Goal: Task Accomplishment & Management: Complete application form

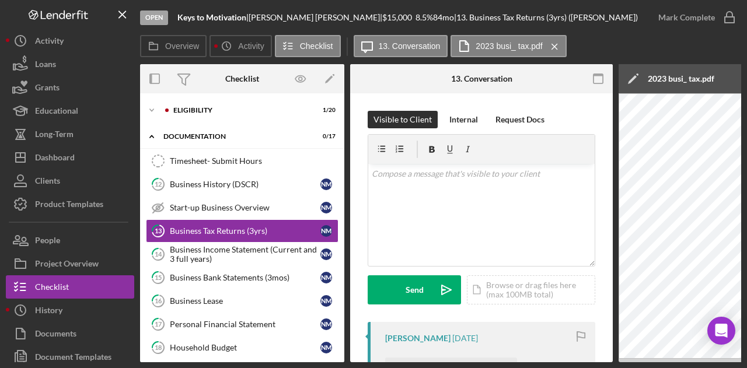
scroll to position [175, 0]
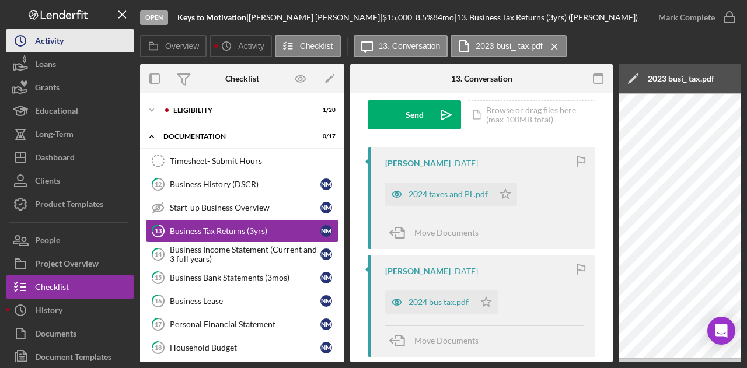
click at [44, 45] on div "Activity" at bounding box center [49, 42] width 29 height 26
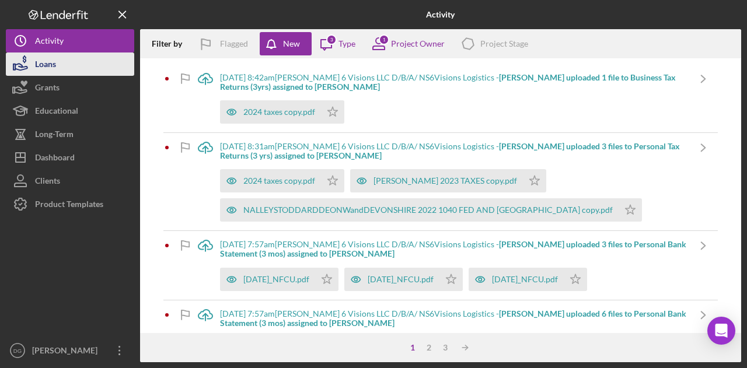
click at [53, 61] on div "Loans" at bounding box center [45, 66] width 21 height 26
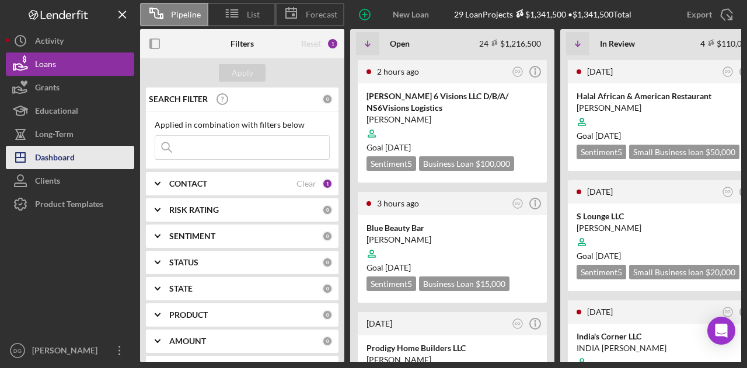
click at [55, 155] on div "Dashboard" at bounding box center [55, 159] width 40 height 26
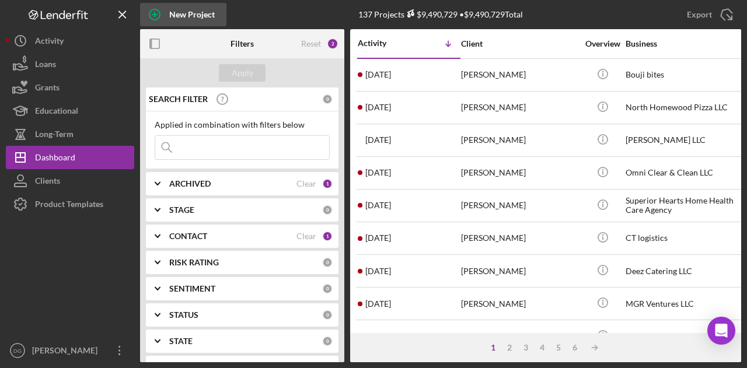
click at [183, 17] on div "New Project" at bounding box center [192, 14] width 46 height 23
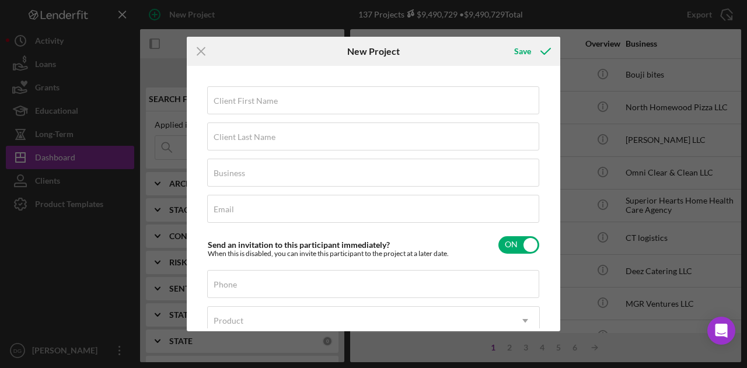
click at [713, 48] on div "Icon/Menu Close New Project Save Client First Name Required Client Last Name Re…" at bounding box center [373, 184] width 747 height 368
click at [284, 95] on div "Client First Name Required" at bounding box center [373, 100] width 333 height 29
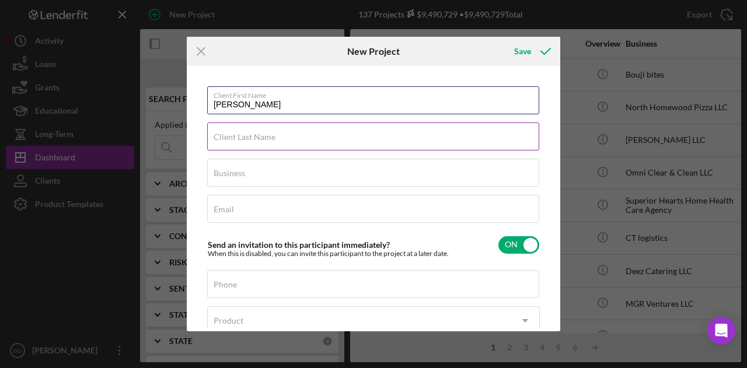
type input "[PERSON_NAME]"
click at [233, 144] on input "Client Last Name" at bounding box center [373, 137] width 332 height 28
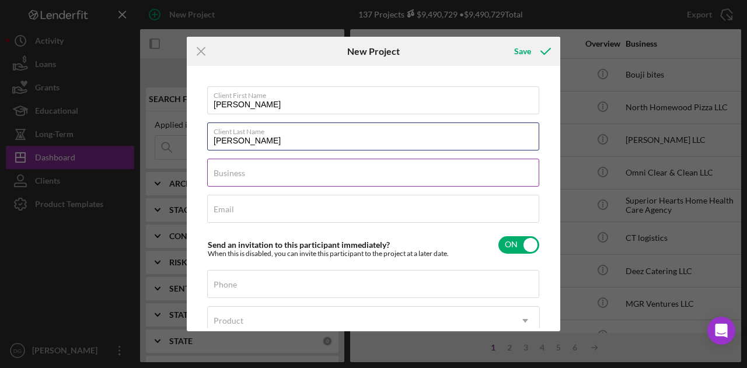
type input "[PERSON_NAME]"
click at [240, 174] on label "Business" at bounding box center [230, 173] width 32 height 9
click at [240, 174] on input "Business" at bounding box center [373, 173] width 332 height 28
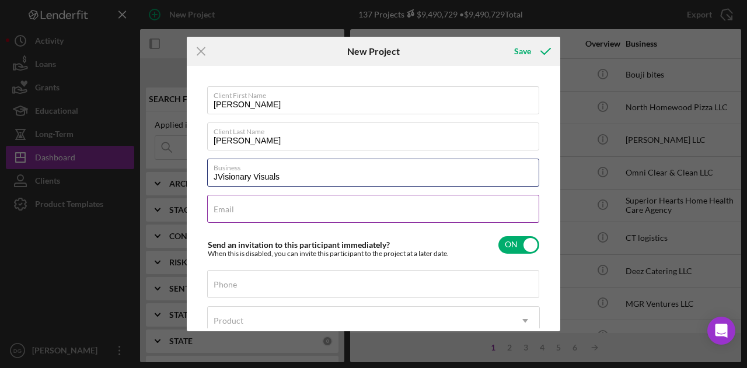
type input "JVisionary Visuals"
click at [250, 209] on input "Email" at bounding box center [373, 209] width 332 height 28
paste input "[EMAIL_ADDRESS][DOMAIN_NAME]"
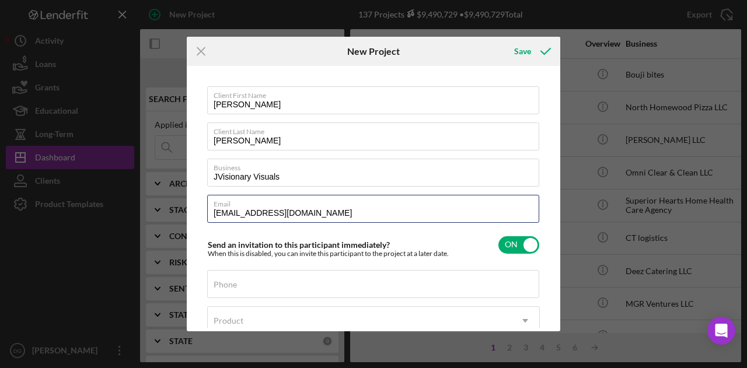
type input "[EMAIL_ADDRESS][DOMAIN_NAME]"
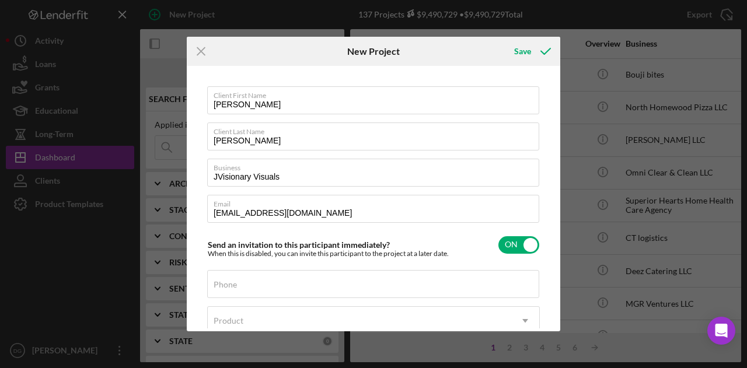
scroll to position [40, 0]
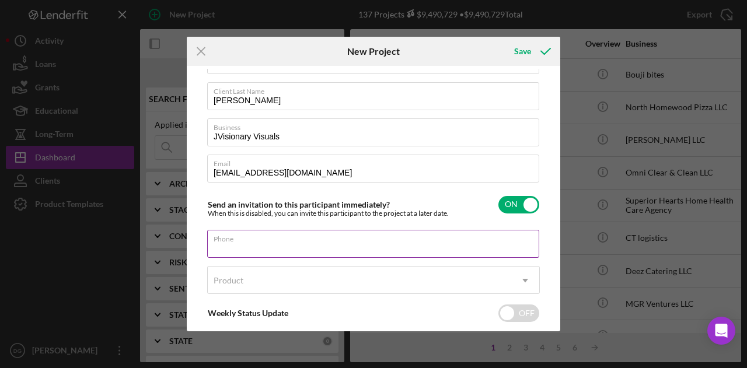
click at [324, 237] on div "Phone" at bounding box center [373, 244] width 333 height 29
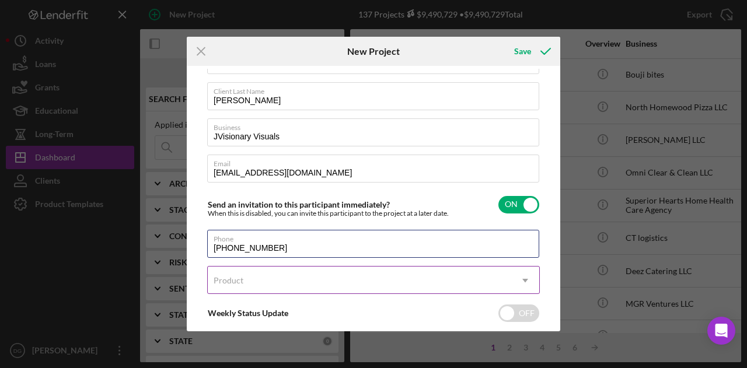
type input "[PHONE_NUMBER]"
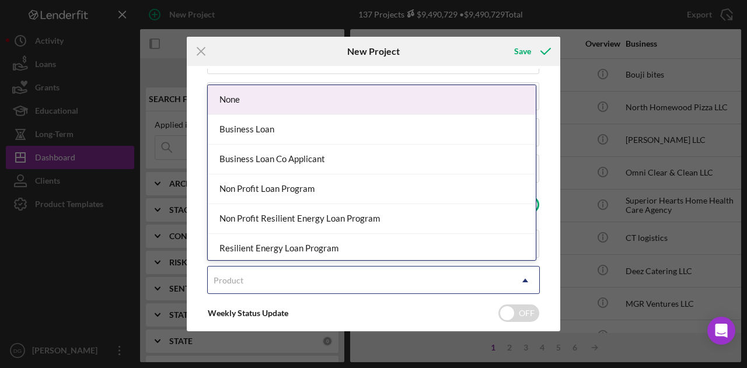
click at [325, 287] on div "Product" at bounding box center [359, 280] width 303 height 27
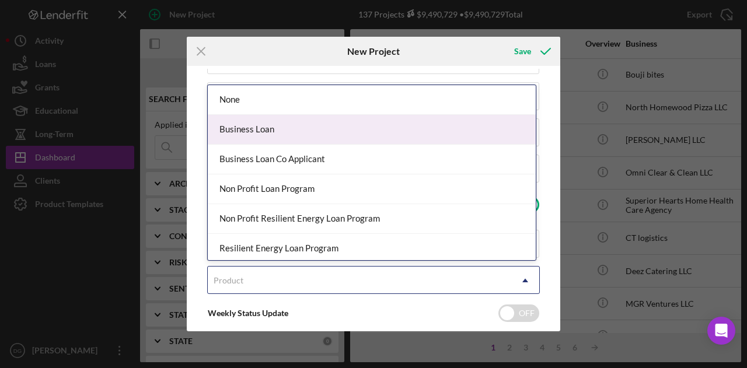
click at [257, 127] on div "Business Loan" at bounding box center [372, 130] width 328 height 30
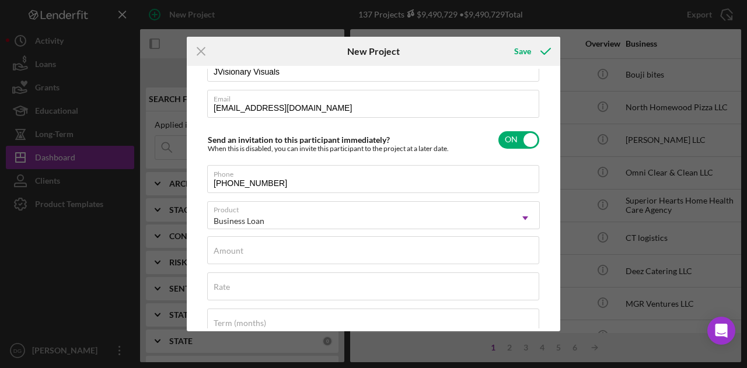
scroll to position [104, 0]
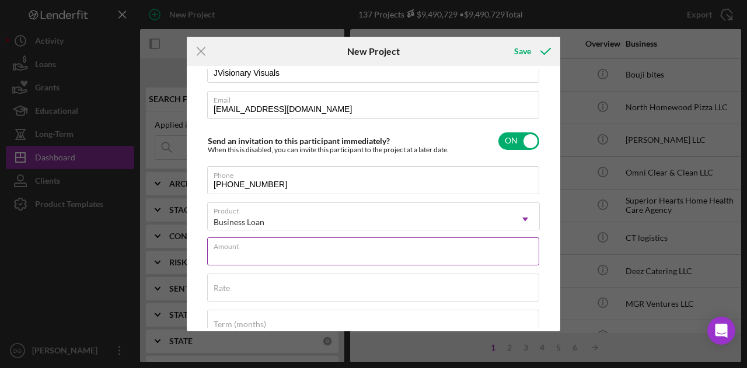
click at [304, 259] on input "Amount" at bounding box center [373, 251] width 332 height 28
type input "$15,000"
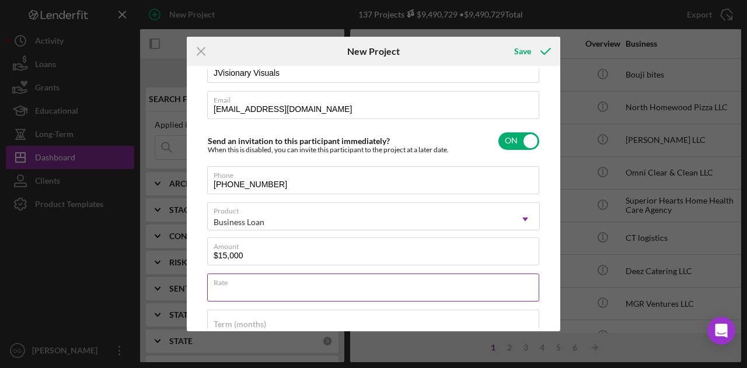
click at [239, 282] on div "Rate" at bounding box center [373, 288] width 333 height 29
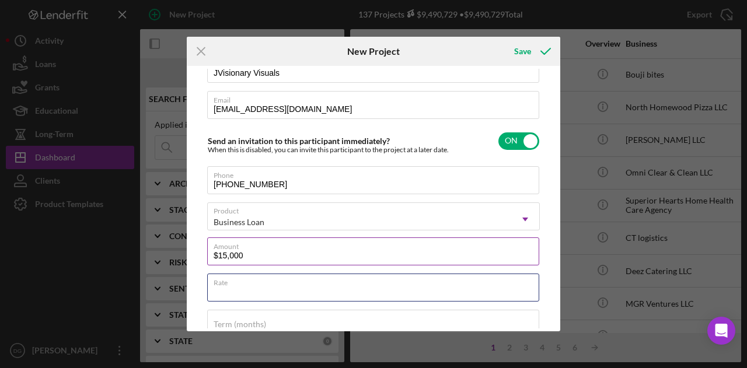
type input "6.000%"
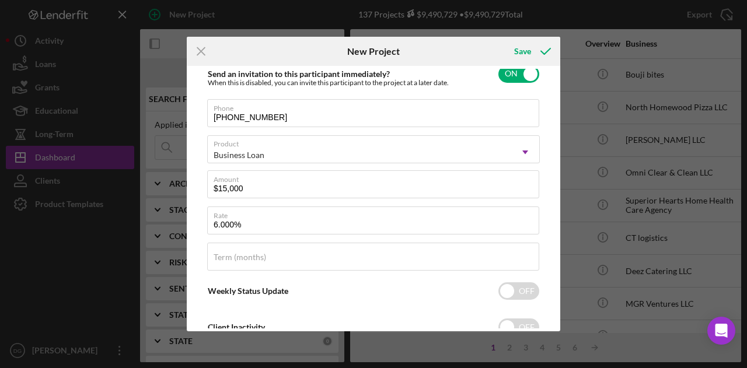
scroll to position [209, 0]
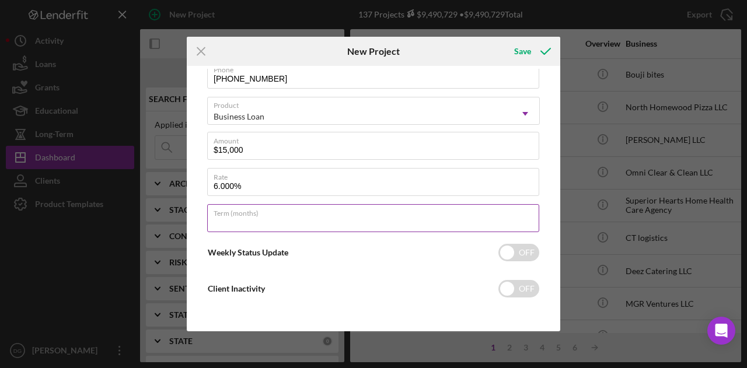
click at [280, 215] on div "Term (months)" at bounding box center [373, 218] width 333 height 29
type input "84"
click at [508, 250] on input "checkbox" at bounding box center [518, 253] width 41 height 18
checkbox input "true"
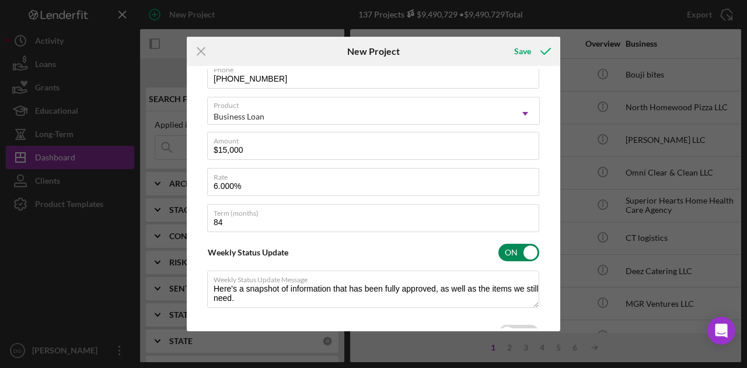
type textarea "Here's a snapshot of information that has been fully approved, as well as the i…"
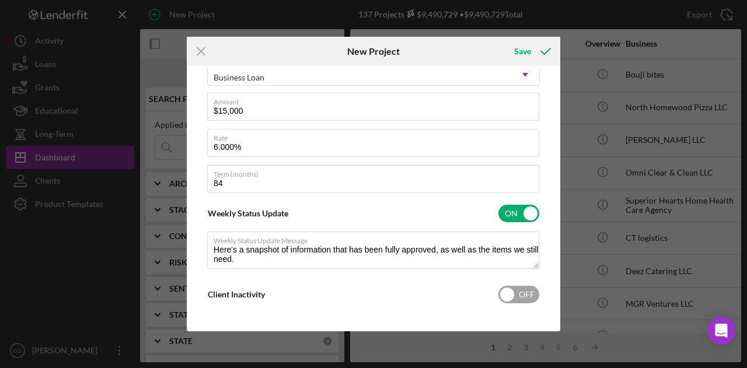
click at [518, 297] on input "checkbox" at bounding box center [518, 295] width 41 height 18
checkbox input "true"
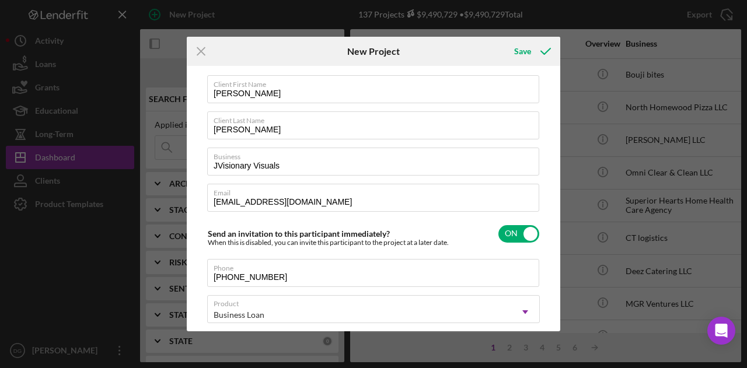
scroll to position [0, 0]
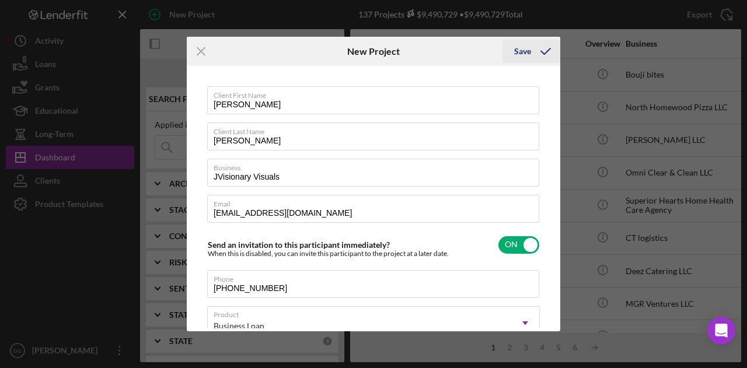
click at [516, 48] on div "Save" at bounding box center [522, 51] width 17 height 23
type textarea "Here's a snapshot of information that has been fully approved, as well as the i…"
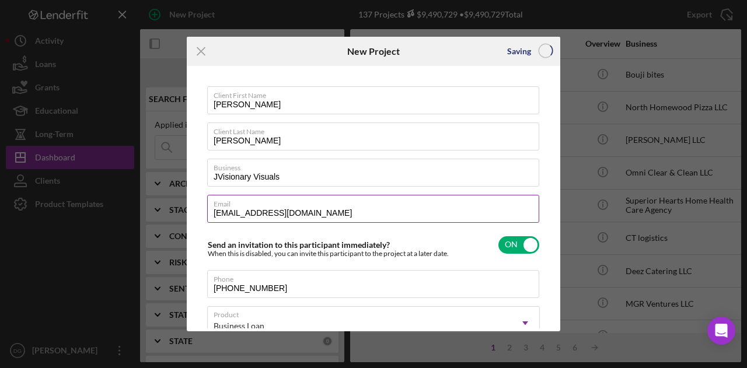
checkbox input "false"
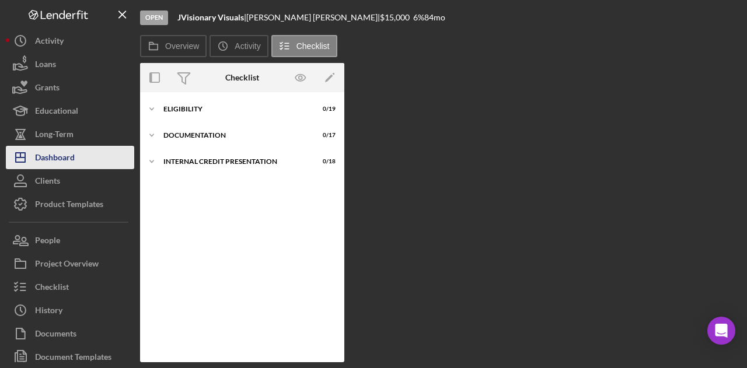
click at [62, 152] on div "Dashboard" at bounding box center [55, 159] width 40 height 26
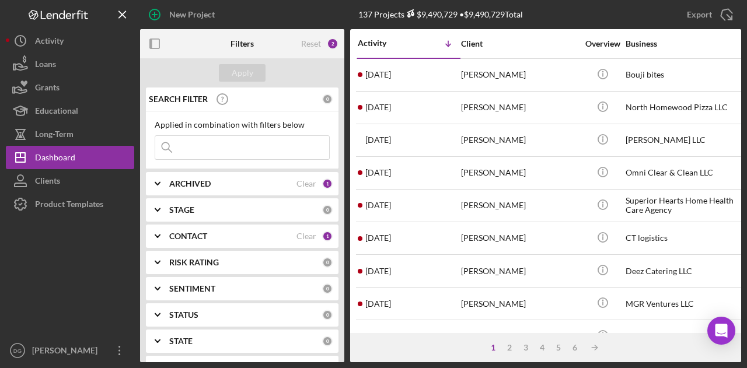
click at [225, 180] on div "ARCHIVED" at bounding box center [232, 183] width 127 height 9
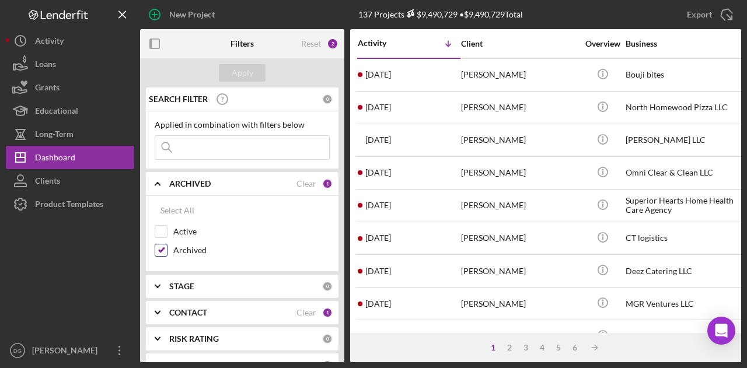
click at [165, 248] on input "Archived" at bounding box center [161, 250] width 12 height 12
checkbox input "false"
click at [160, 226] on input "Active" at bounding box center [161, 232] width 12 height 12
checkbox input "true"
click at [243, 74] on div "Apply" at bounding box center [243, 73] width 22 height 18
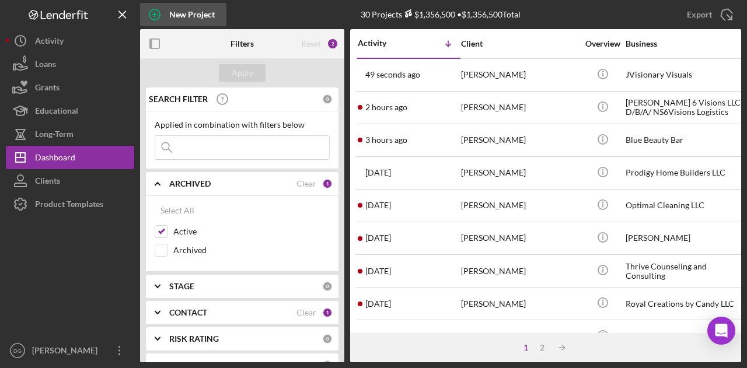
click at [176, 13] on div "New Project" at bounding box center [192, 14] width 46 height 23
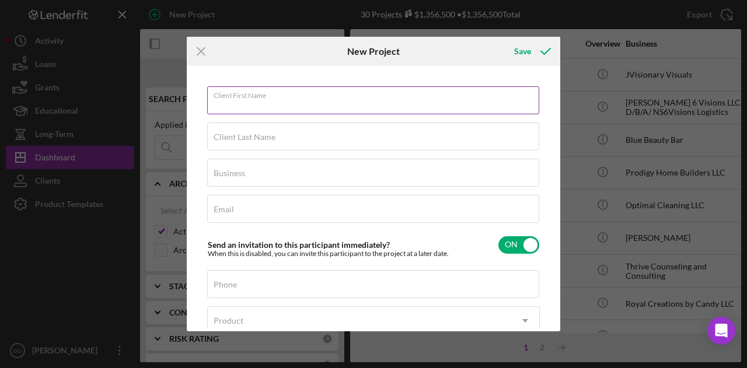
click at [307, 107] on input "Client First Name" at bounding box center [373, 100] width 332 height 28
type input "[PERSON_NAME]"
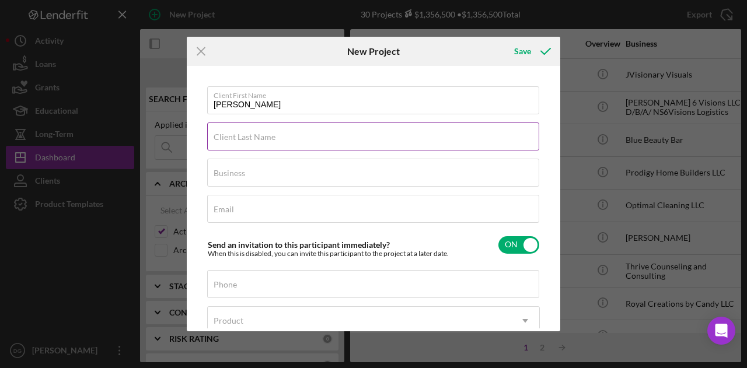
click at [286, 138] on input "Client Last Name" at bounding box center [373, 137] width 332 height 28
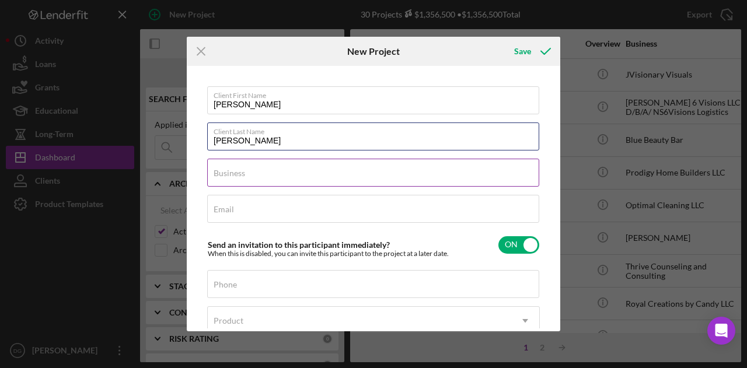
type input "[PERSON_NAME]"
click at [291, 178] on input "Business" at bounding box center [373, 173] width 332 height 28
type input "Colorful Voices"
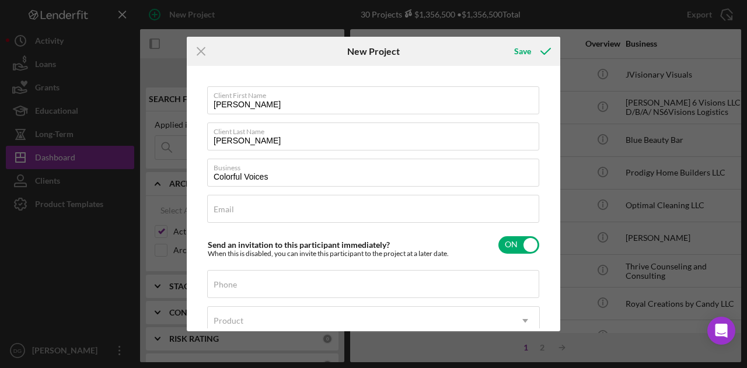
click at [705, 144] on div "Icon/Menu Close New Project Save Client First Name [PERSON_NAME] Client Last Na…" at bounding box center [373, 184] width 747 height 368
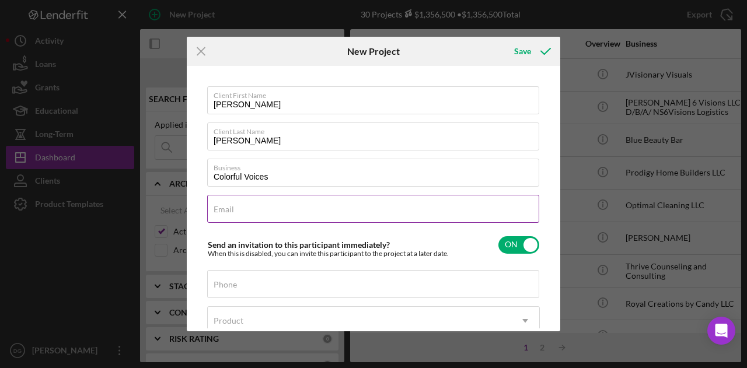
click at [313, 210] on input "Email" at bounding box center [373, 209] width 332 height 28
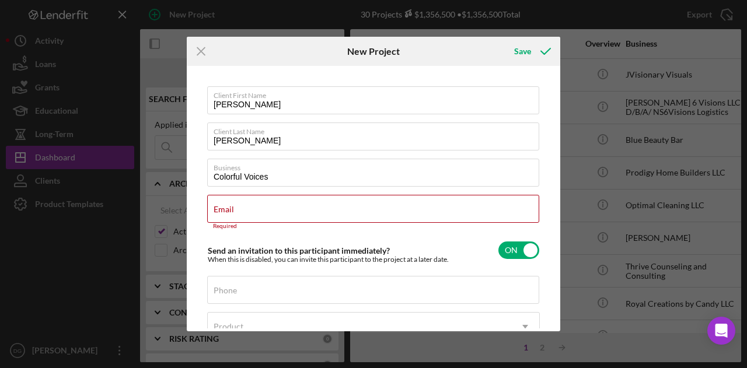
click at [103, 276] on div "Icon/Menu Close New Project Save Client First Name [PERSON_NAME] Client Last Na…" at bounding box center [373, 184] width 747 height 368
click at [257, 205] on div "Email Required" at bounding box center [373, 212] width 333 height 35
drag, startPoint x: 257, startPoint y: 205, endPoint x: 215, endPoint y: 208, distance: 41.6
click at [215, 208] on label "Email" at bounding box center [224, 209] width 20 height 9
click at [215, 208] on input "Email" at bounding box center [373, 209] width 332 height 28
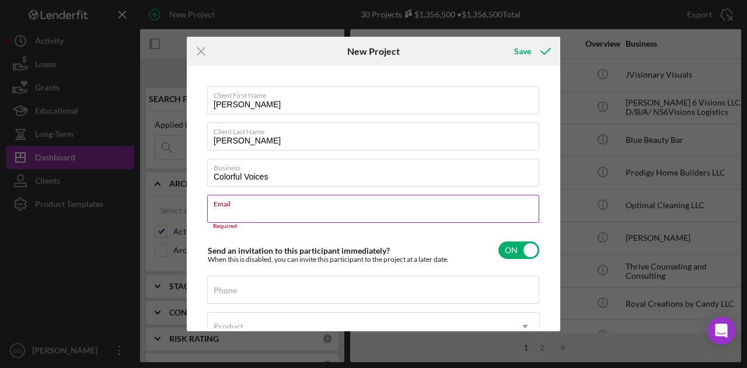
paste input "[EMAIL_ADDRESS][DOMAIN_NAME]"
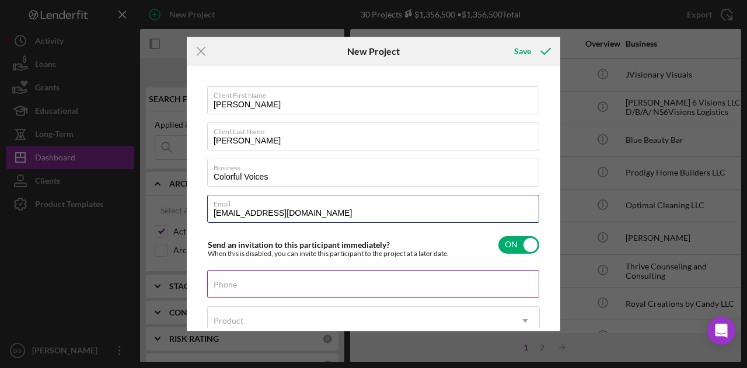
type input "[EMAIL_ADDRESS][DOMAIN_NAME]"
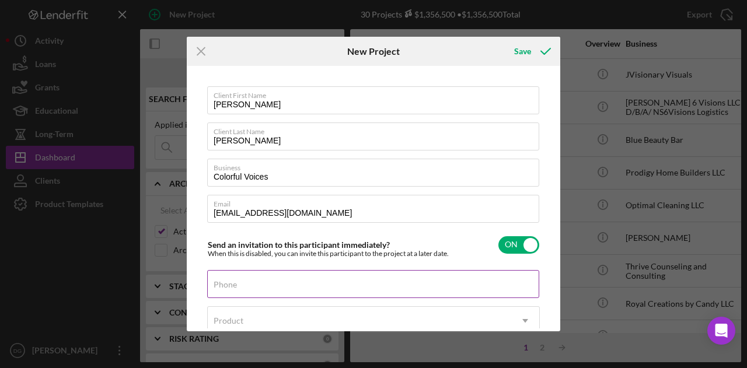
click at [501, 289] on input "Phone" at bounding box center [373, 284] width 332 height 28
type input "[PHONE_NUMBER]"
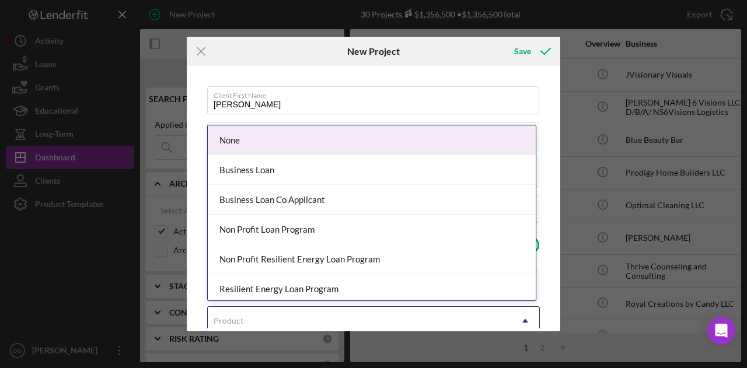
click at [488, 316] on div "Product" at bounding box center [359, 320] width 303 height 27
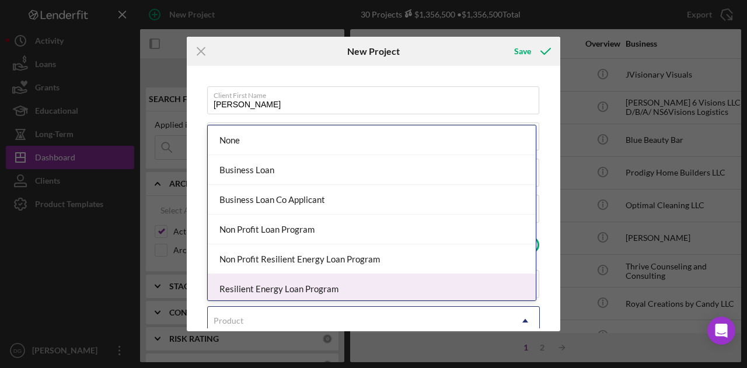
click at [314, 236] on div "Non Profit Loan Program" at bounding box center [372, 230] width 328 height 30
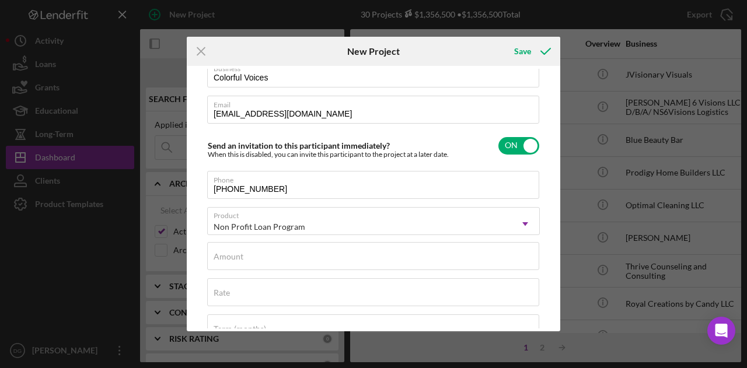
scroll to position [100, 0]
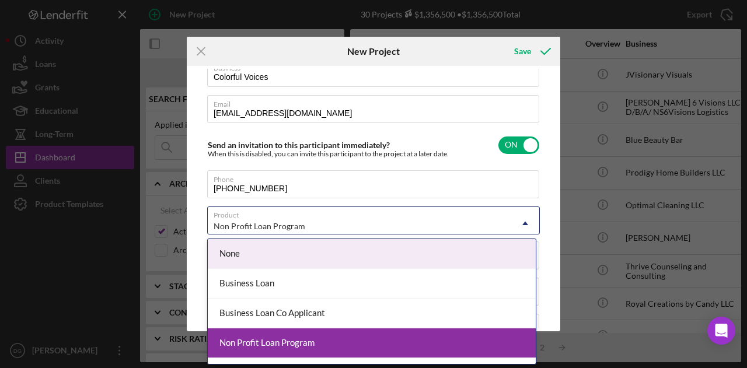
click at [441, 225] on div "Non Profit Loan Program" at bounding box center [359, 226] width 303 height 27
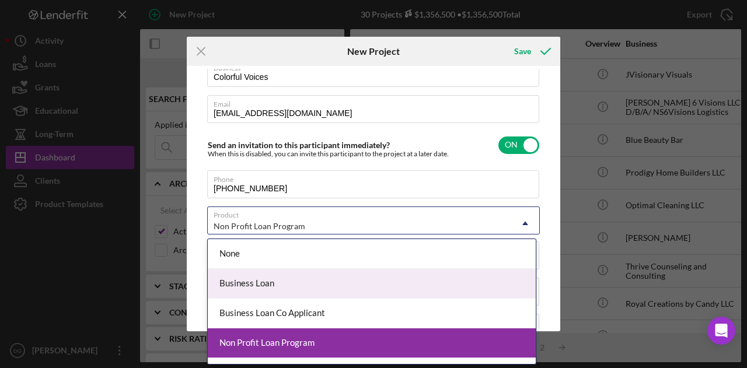
click at [284, 278] on div "Business Loan" at bounding box center [372, 284] width 328 height 30
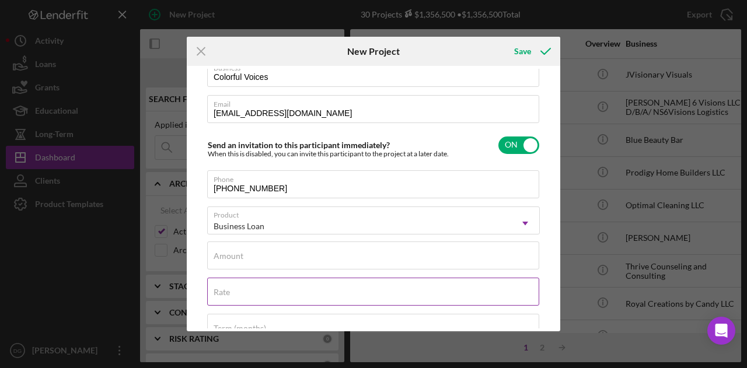
click at [288, 295] on input "Rate" at bounding box center [373, 292] width 332 height 28
type input "6.000%"
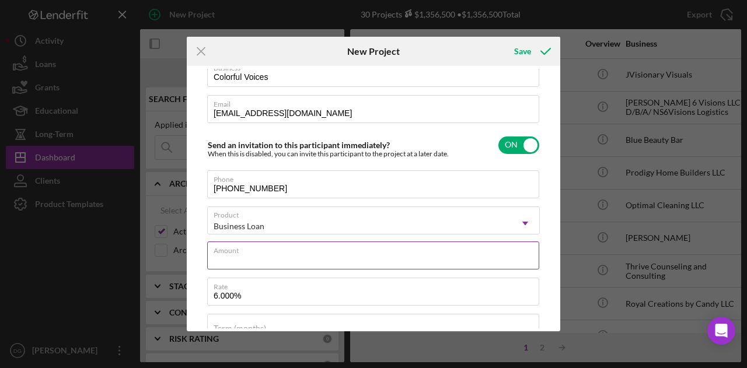
click at [240, 267] on input "Amount" at bounding box center [373, 256] width 332 height 28
type input "$15,000"
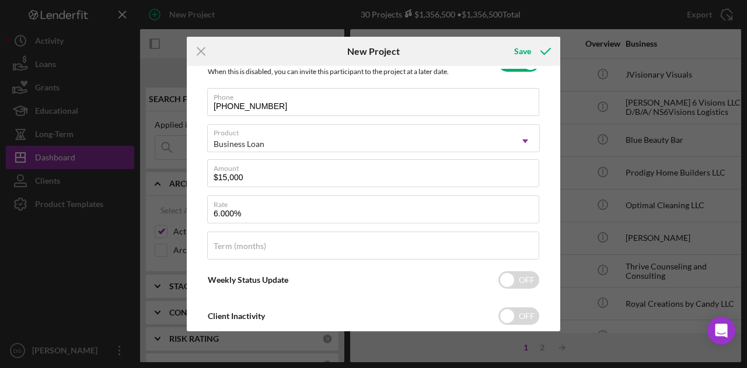
scroll to position [183, 0]
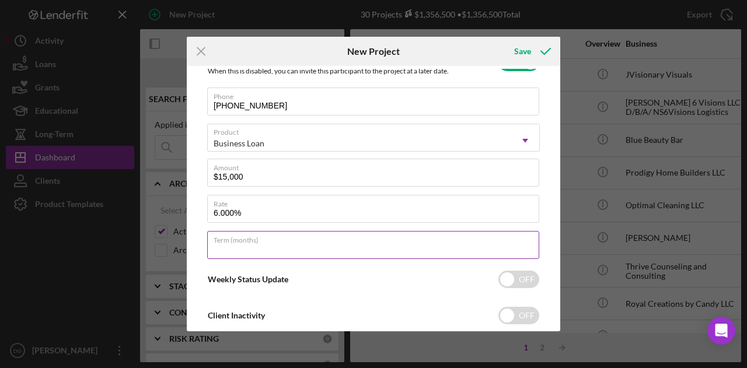
click at [352, 254] on input "Term (months)" at bounding box center [373, 245] width 332 height 28
type input "84"
click at [498, 280] on input "checkbox" at bounding box center [518, 280] width 41 height 18
checkbox input "true"
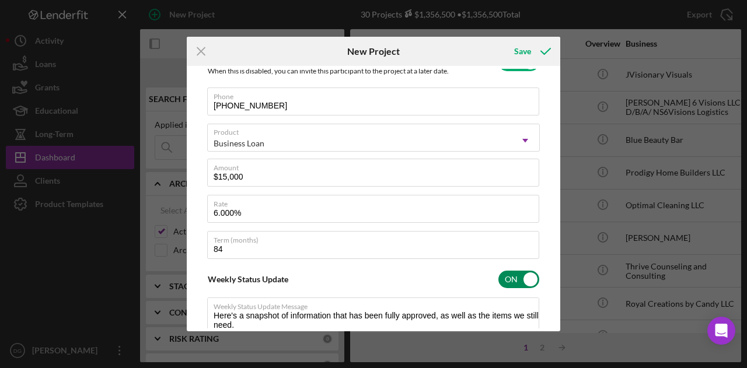
type textarea "Here's a snapshot of information that has been fully approved, as well as the i…"
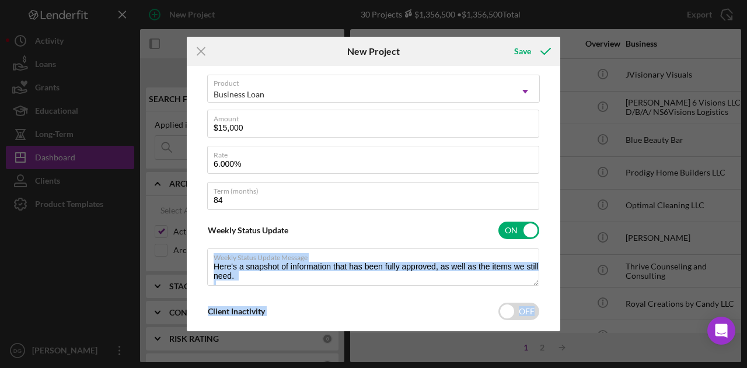
scroll to position [249, 0]
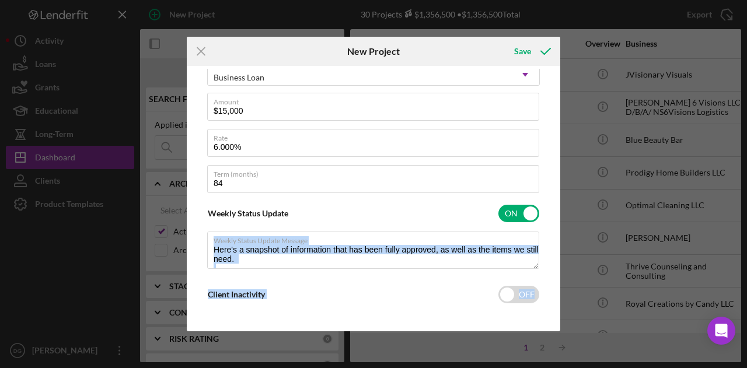
drag, startPoint x: 553, startPoint y: 260, endPoint x: 551, endPoint y: 334, distance: 74.7
click at [551, 334] on div "Icon/Menu Close New Project Save Client First Name [PERSON_NAME] Client Last Na…" at bounding box center [373, 184] width 747 height 368
click at [449, 311] on div "Client First Name [PERSON_NAME] Client Last Name [PERSON_NAME] Business Colorfu…" at bounding box center [374, 199] width 368 height 260
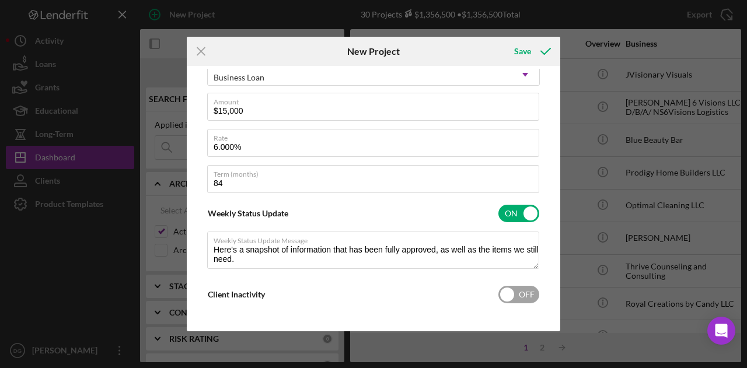
click at [498, 293] on input "checkbox" at bounding box center [518, 295] width 41 height 18
checkbox input "true"
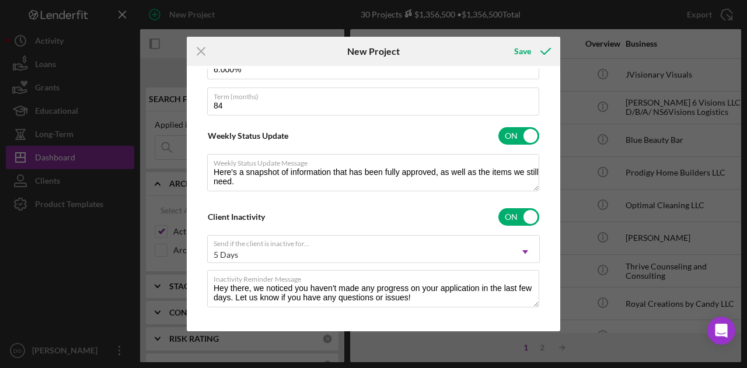
scroll to position [334, 0]
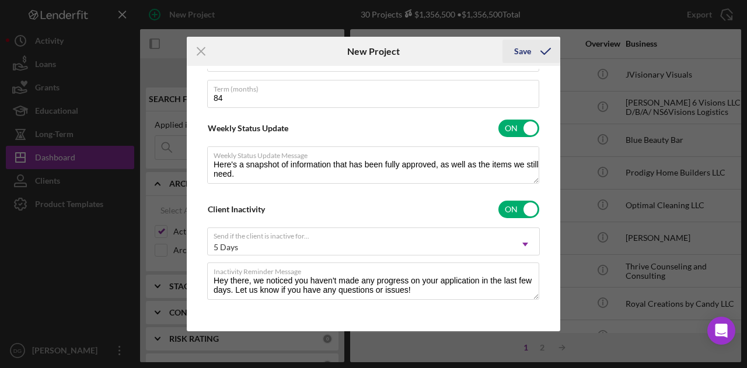
click at [523, 50] on div "Save" at bounding box center [522, 51] width 17 height 23
type textarea "Here's a snapshot of information that has been fully approved, as well as the i…"
checkbox input "false"
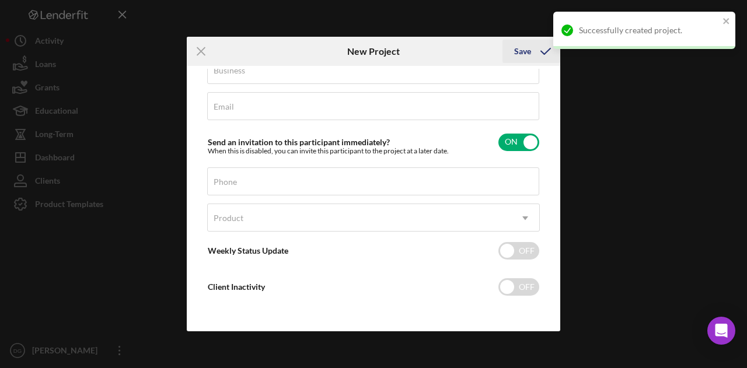
scroll to position [101, 0]
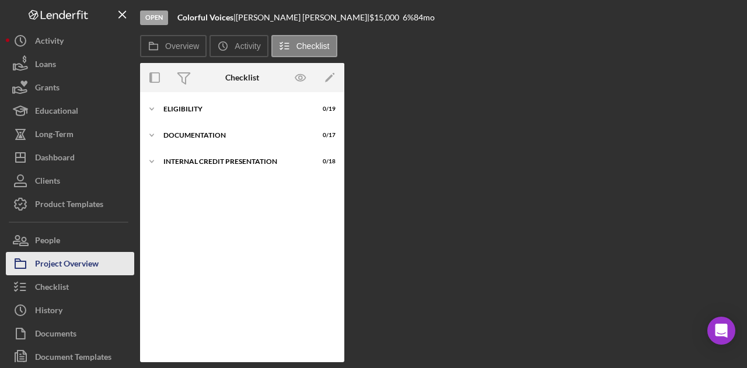
click at [8, 263] on icon "button" at bounding box center [20, 263] width 29 height 29
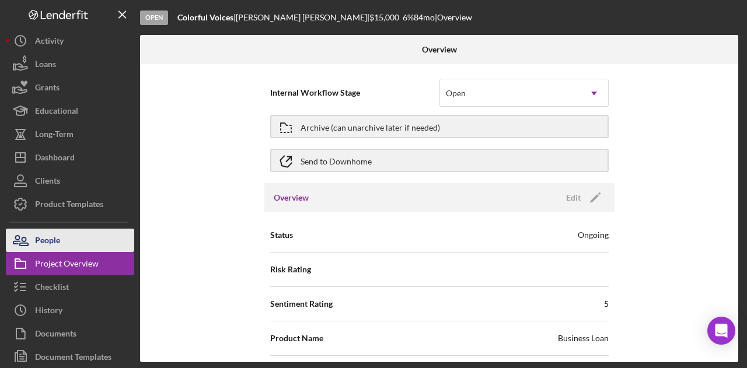
click at [81, 247] on button "People" at bounding box center [70, 240] width 128 height 23
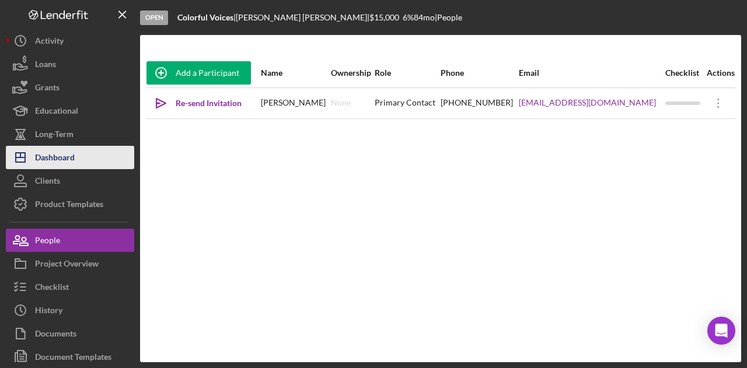
click at [61, 159] on div "Dashboard" at bounding box center [55, 159] width 40 height 26
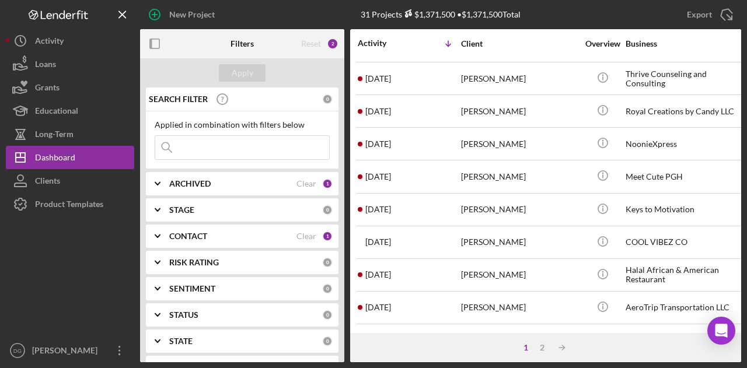
scroll to position [398, 0]
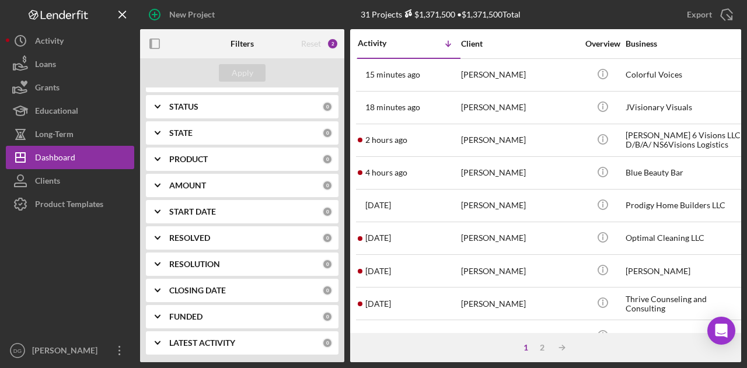
click at [130, 328] on div at bounding box center [70, 277] width 128 height 123
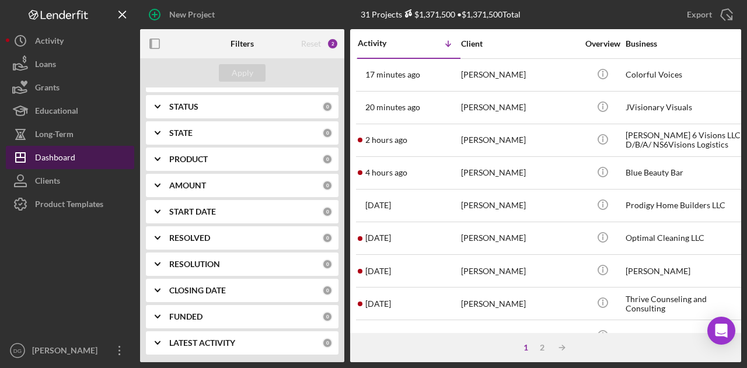
click at [56, 156] on div "Dashboard" at bounding box center [55, 159] width 40 height 26
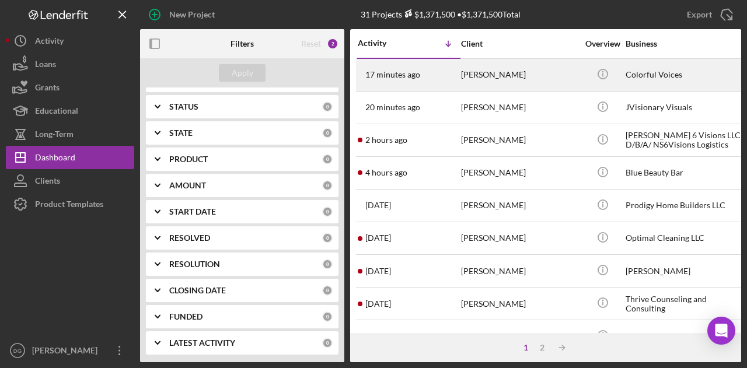
click at [492, 75] on div "[PERSON_NAME]" at bounding box center [519, 75] width 117 height 31
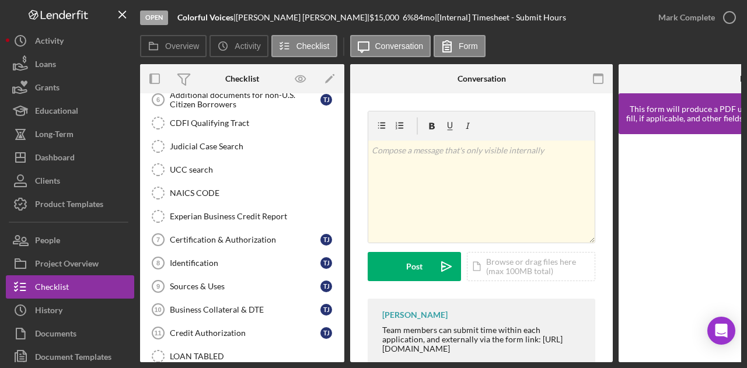
scroll to position [235, 0]
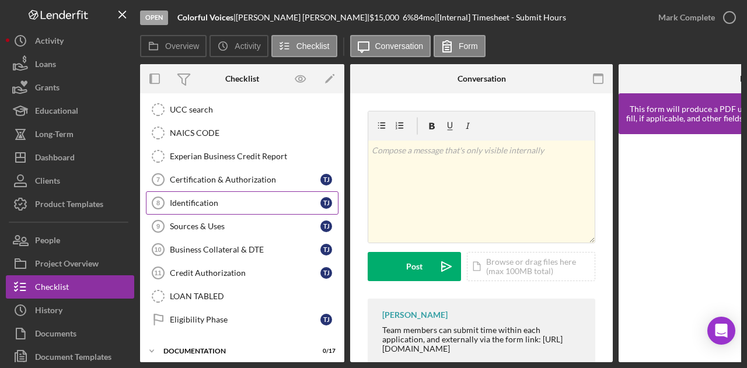
click at [196, 199] on div "Identification" at bounding box center [245, 202] width 151 height 9
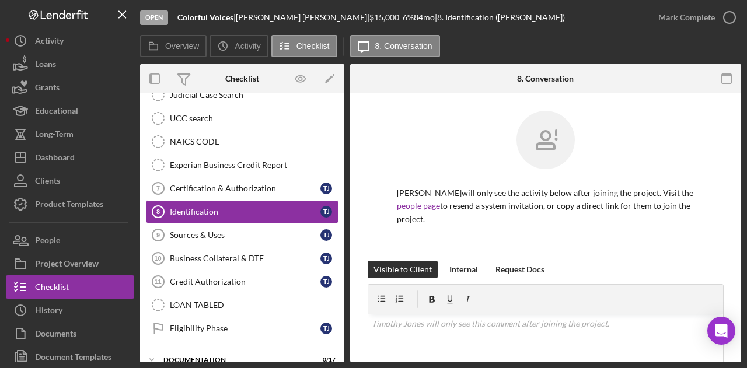
scroll to position [221, 0]
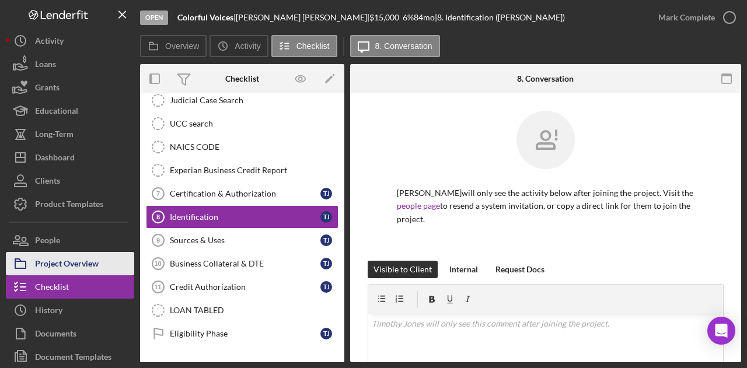
click at [69, 259] on div "Project Overview" at bounding box center [67, 265] width 64 height 26
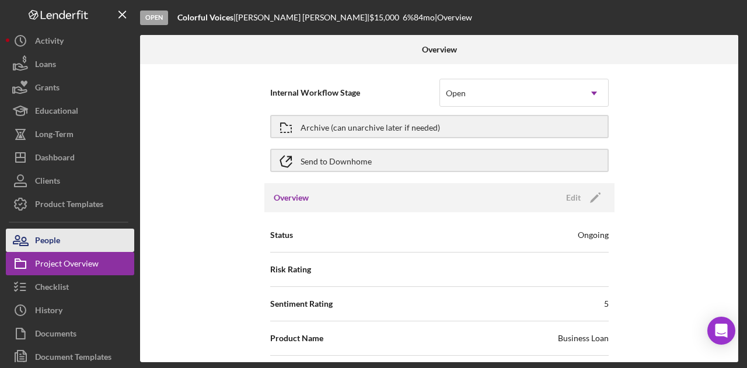
click at [53, 241] on div "People" at bounding box center [47, 242] width 25 height 26
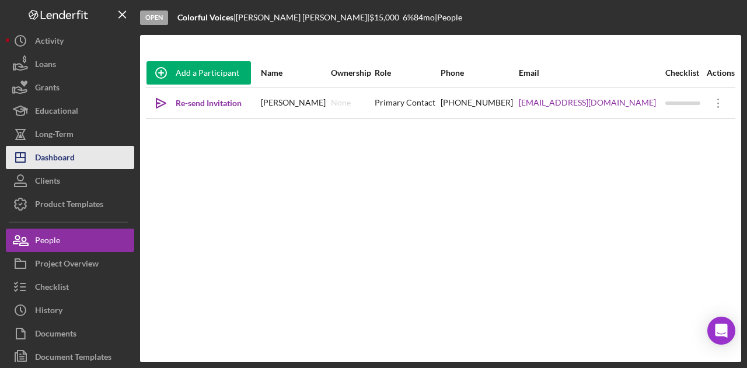
click at [51, 162] on div "Dashboard" at bounding box center [55, 159] width 40 height 26
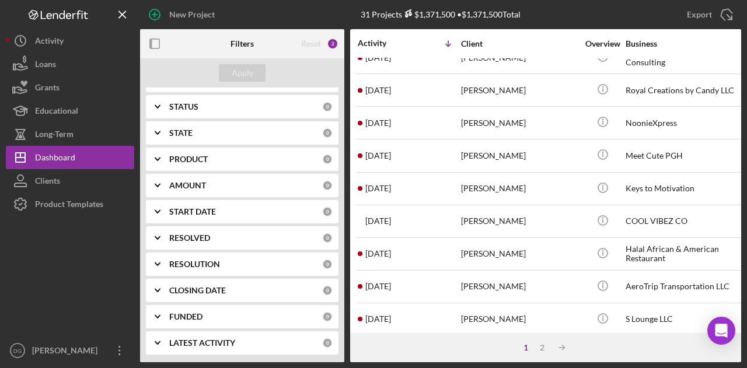
scroll to position [253, 0]
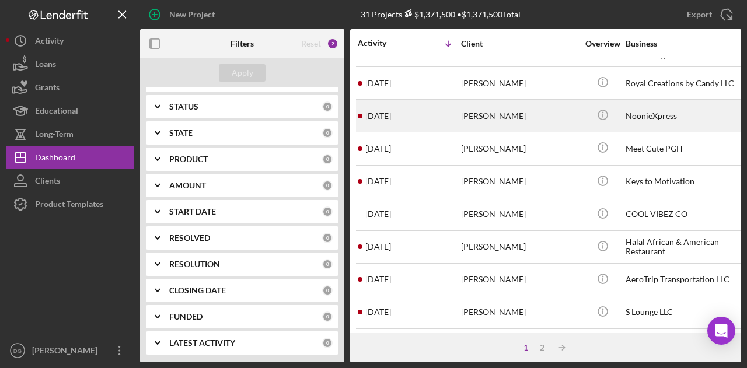
click at [488, 108] on div "[PERSON_NAME]" at bounding box center [519, 115] width 117 height 31
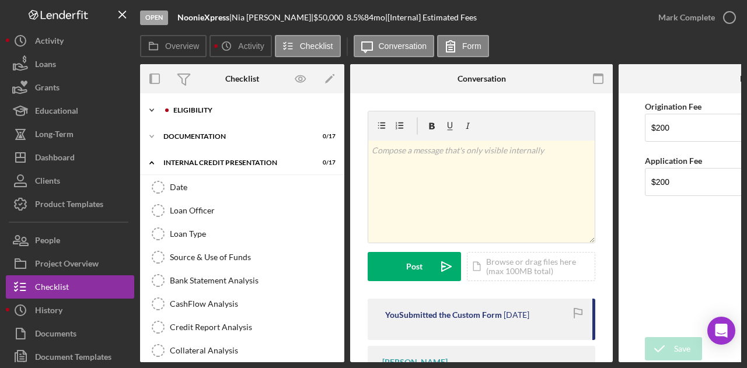
click at [190, 107] on div "Eligibility" at bounding box center [251, 110] width 156 height 7
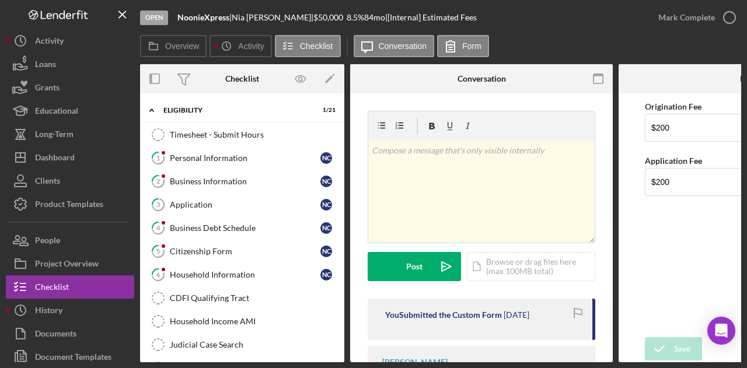
drag, startPoint x: 344, startPoint y: 134, endPoint x: 336, endPoint y: 139, distance: 10.0
click at [336, 139] on div "Overview Internal Workflow Stage Open Icon/Dropdown Arrow Archive (can unarchiv…" at bounding box center [440, 213] width 601 height 298
click at [335, 141] on div "Timesheet - Submit Hours Timesheet - Submit Hours 1 Personal Information N C 2 …" at bounding box center [242, 371] width 204 height 496
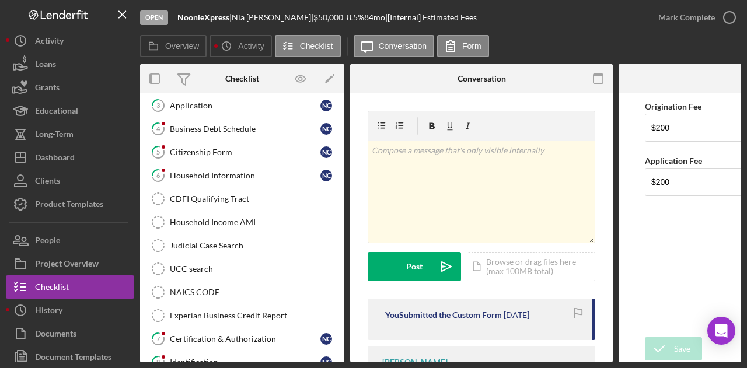
scroll to position [95, 0]
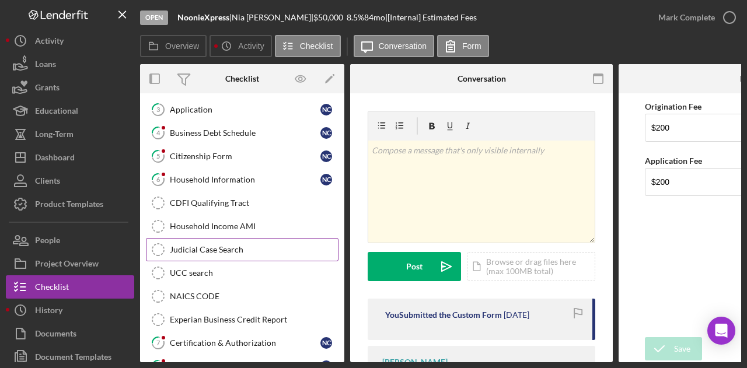
click at [225, 245] on div "Judicial Case Search" at bounding box center [254, 249] width 168 height 9
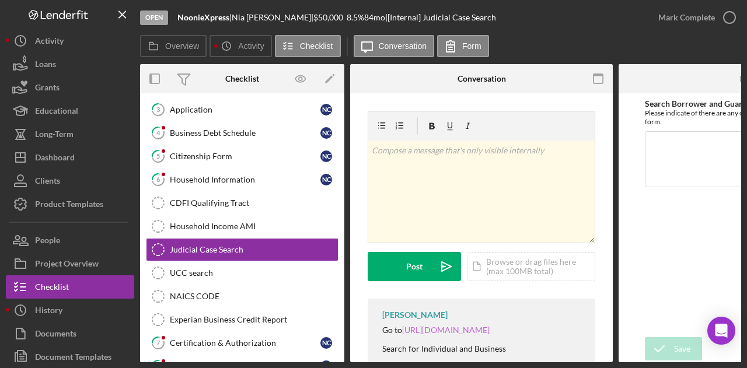
click at [490, 328] on link "https://ujsportal.pacourts.us/CaseSearch" at bounding box center [446, 330] width 88 height 10
